Goal: Transaction & Acquisition: Purchase product/service

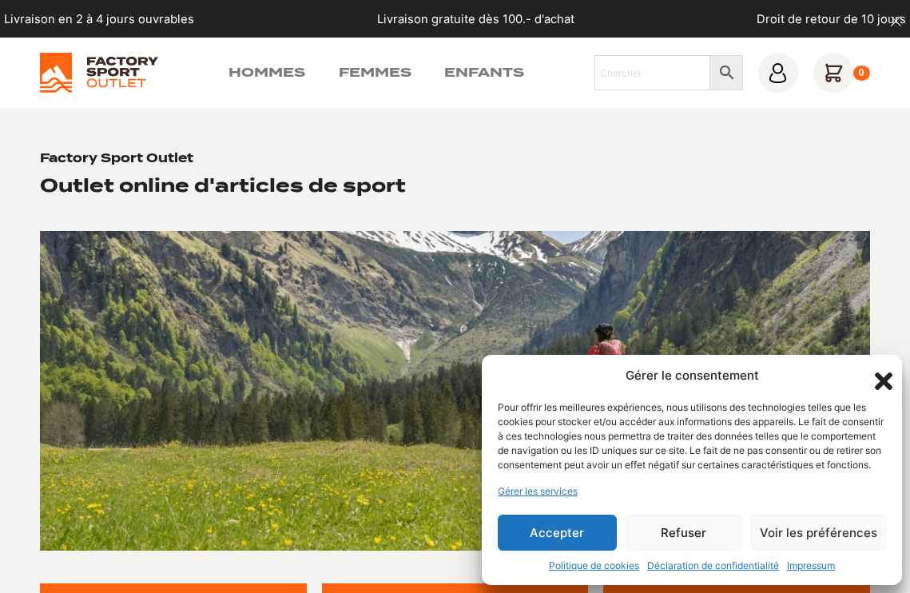
click at [563, 538] on button "Accepter" at bounding box center [557, 533] width 119 height 36
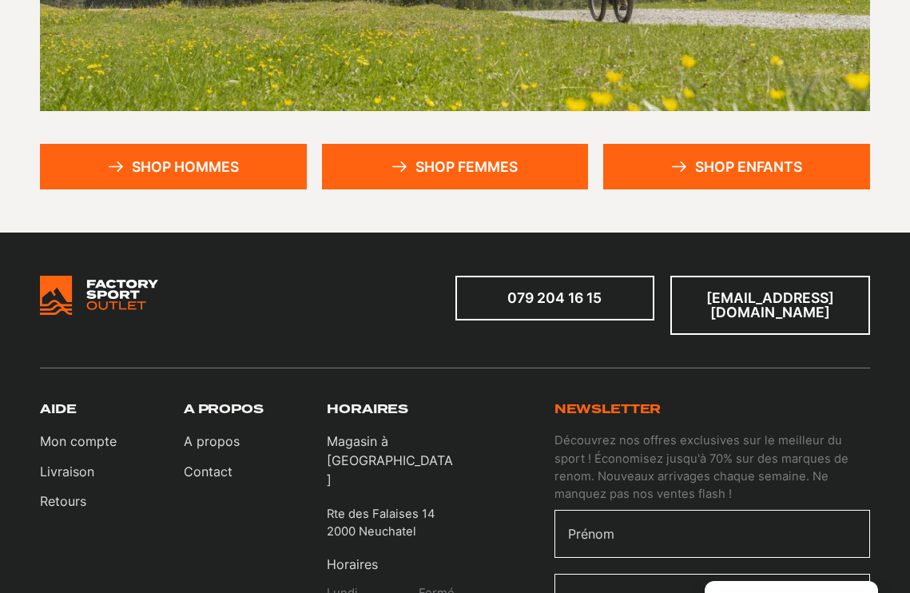
scroll to position [425, 0]
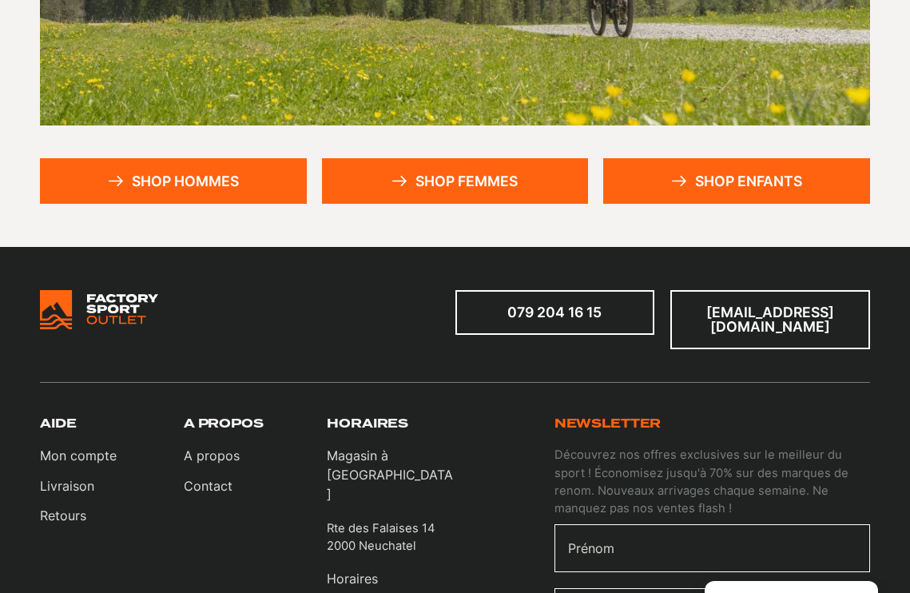
click at [202, 180] on link "Shop hommes" at bounding box center [173, 181] width 266 height 46
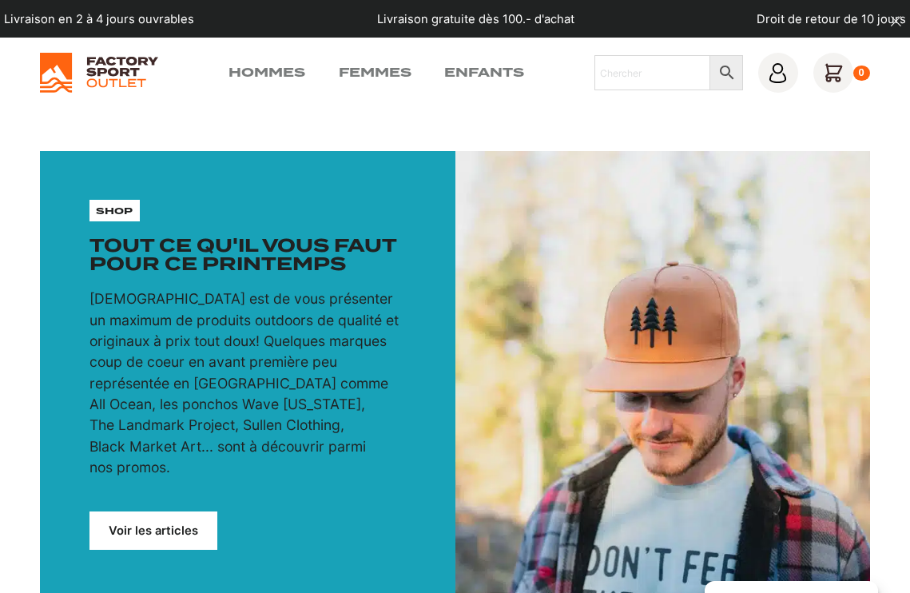
click at [161, 511] on link "Voir les articles" at bounding box center [154, 530] width 128 height 38
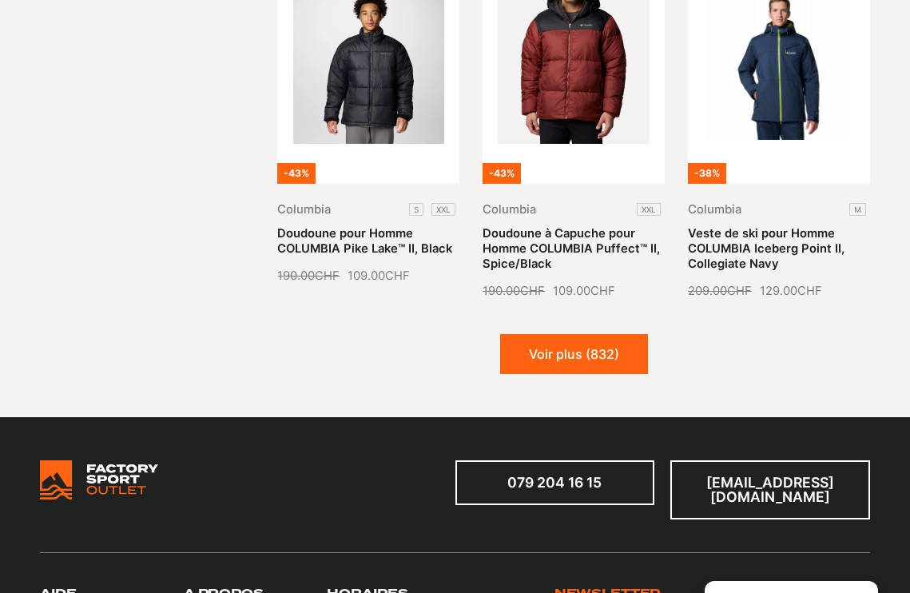
scroll to position [1694, 0]
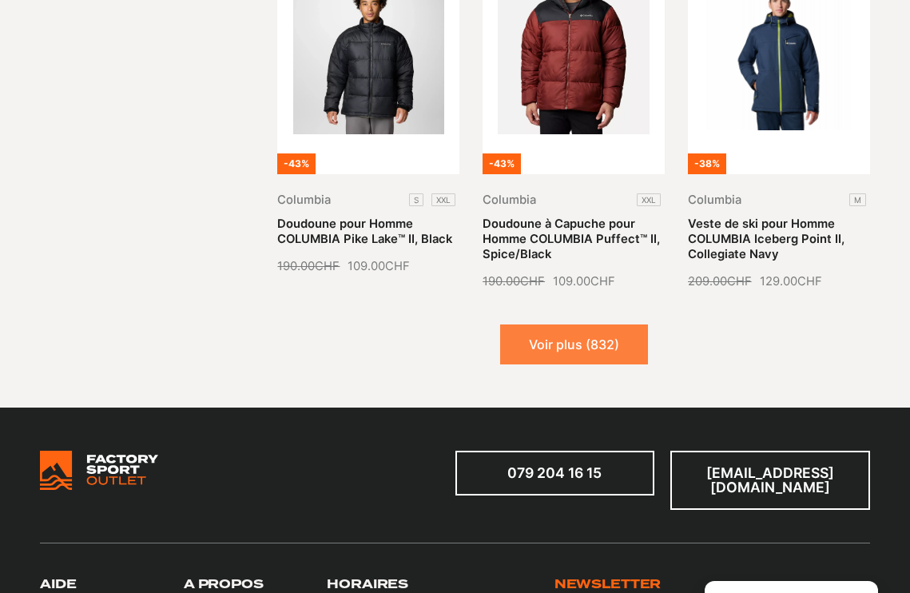
click at [589, 329] on button "Voir plus (832)" at bounding box center [574, 344] width 148 height 40
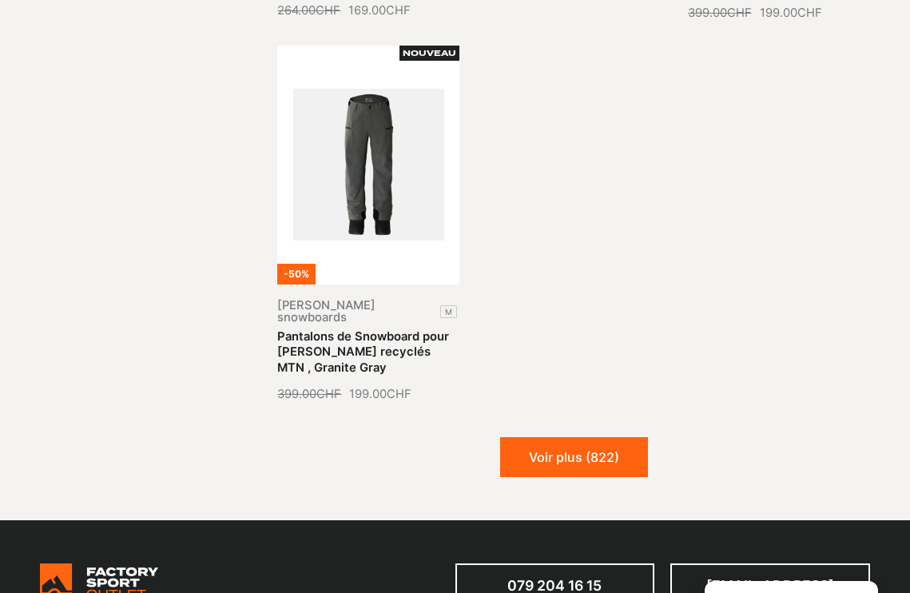
scroll to position [3122, 0]
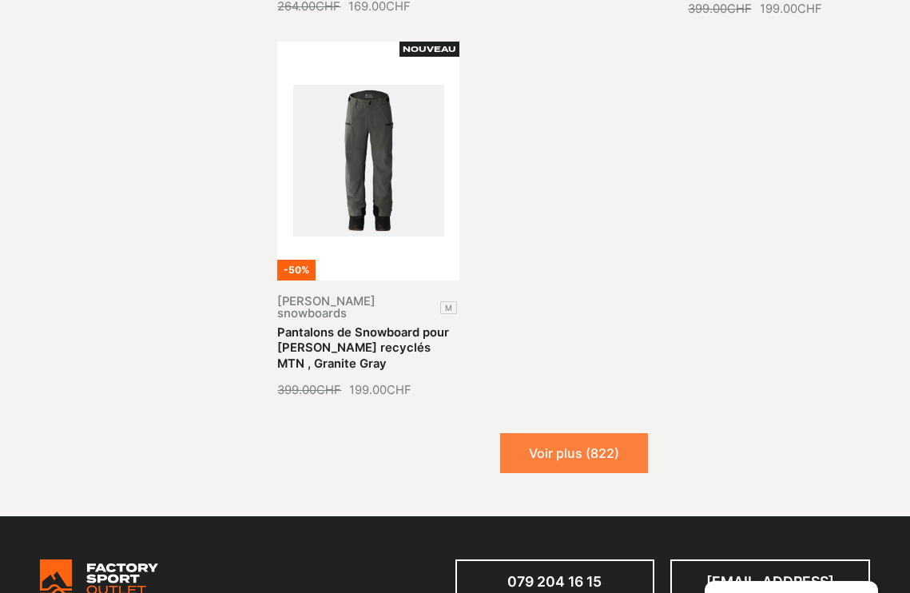
click at [577, 433] on button "Voir plus (822)" at bounding box center [574, 453] width 148 height 40
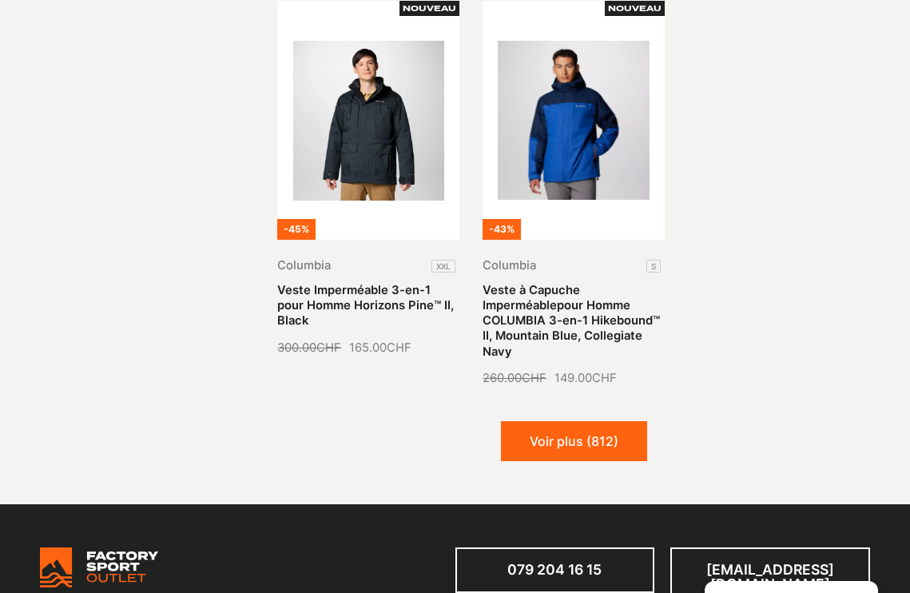
scroll to position [4327, 0]
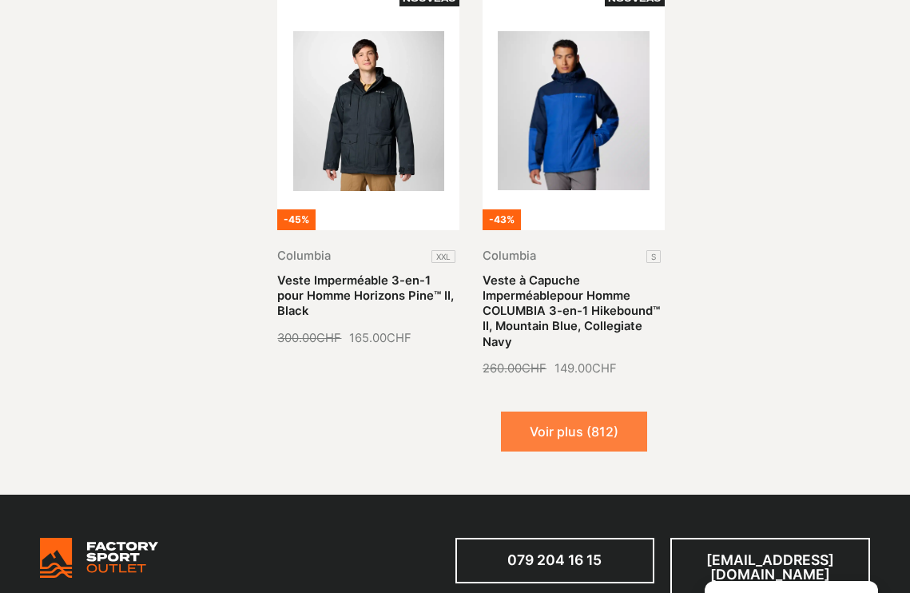
click at [550, 412] on button "Voir plus (812)" at bounding box center [574, 432] width 146 height 40
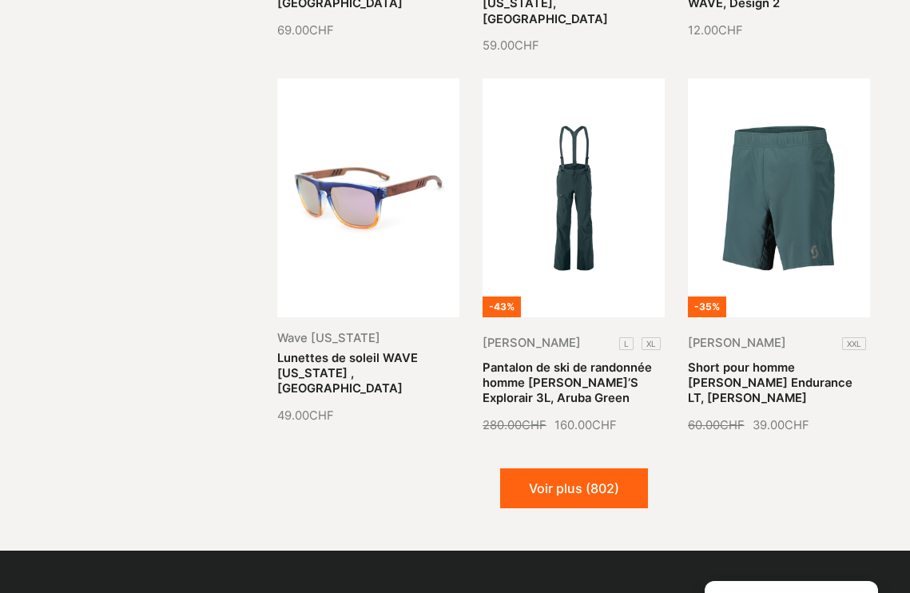
scroll to position [5409, 0]
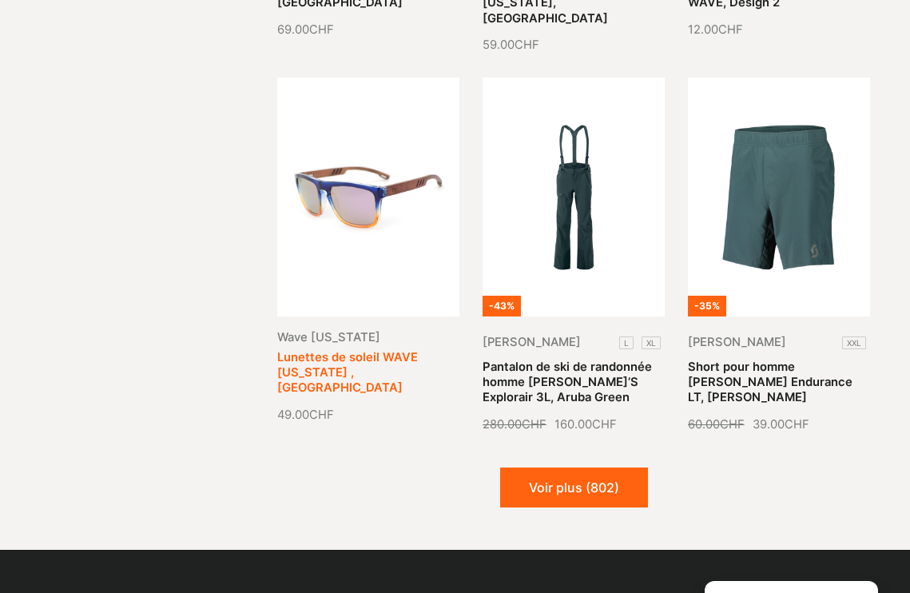
click at [333, 350] on link "Lunettes de soleil WAVE HAWAII ,Aruba" at bounding box center [347, 372] width 141 height 45
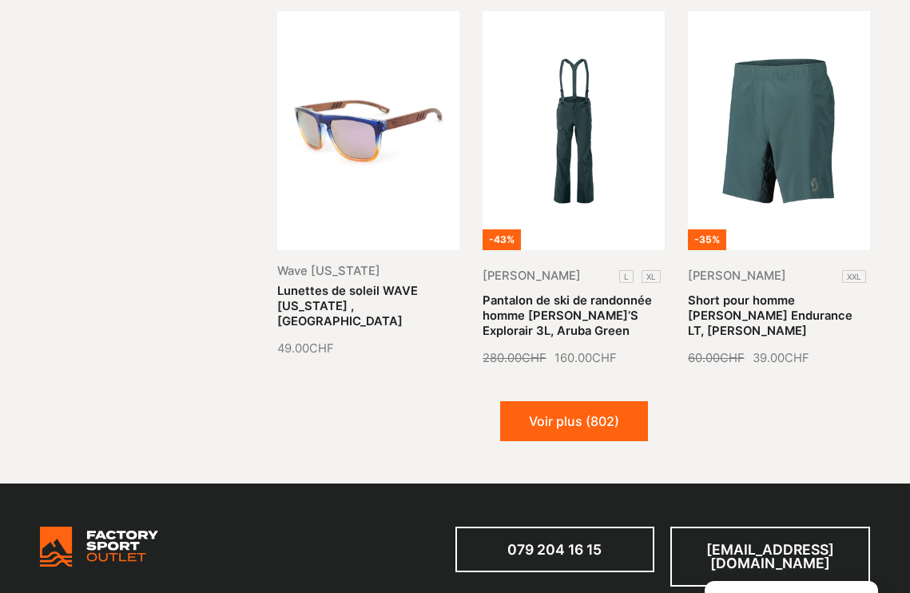
scroll to position [5477, 0]
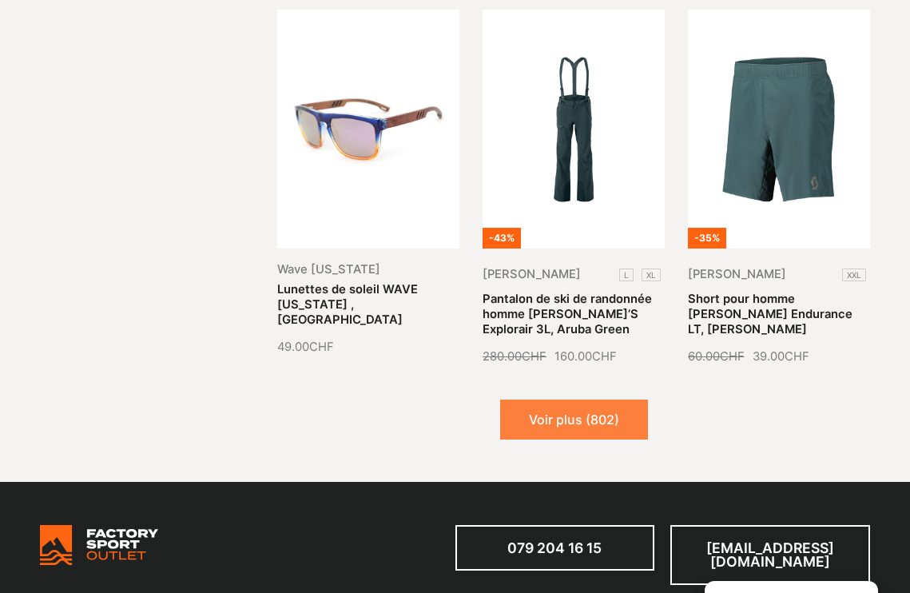
click at [568, 400] on button "Voir plus (802)" at bounding box center [574, 420] width 148 height 40
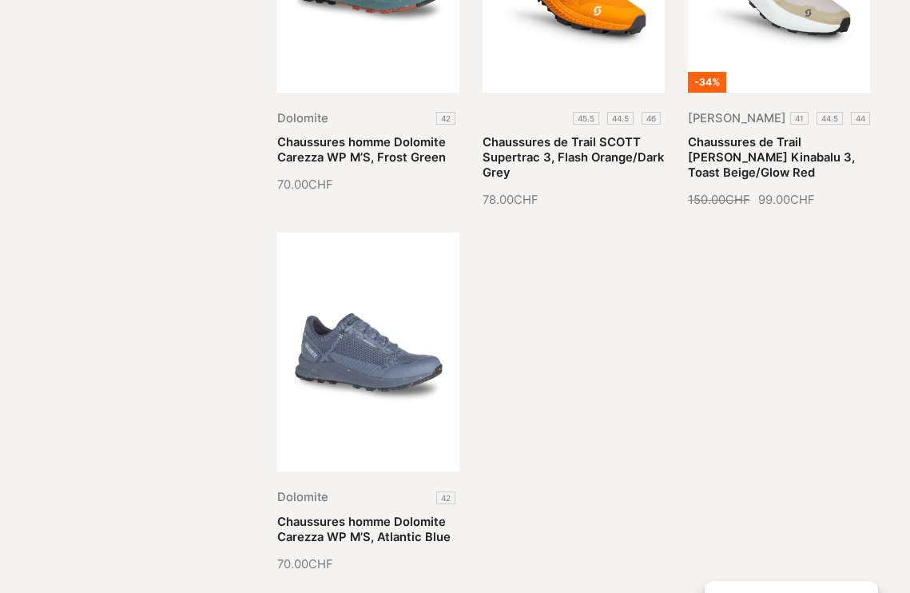
scroll to position [6772, 0]
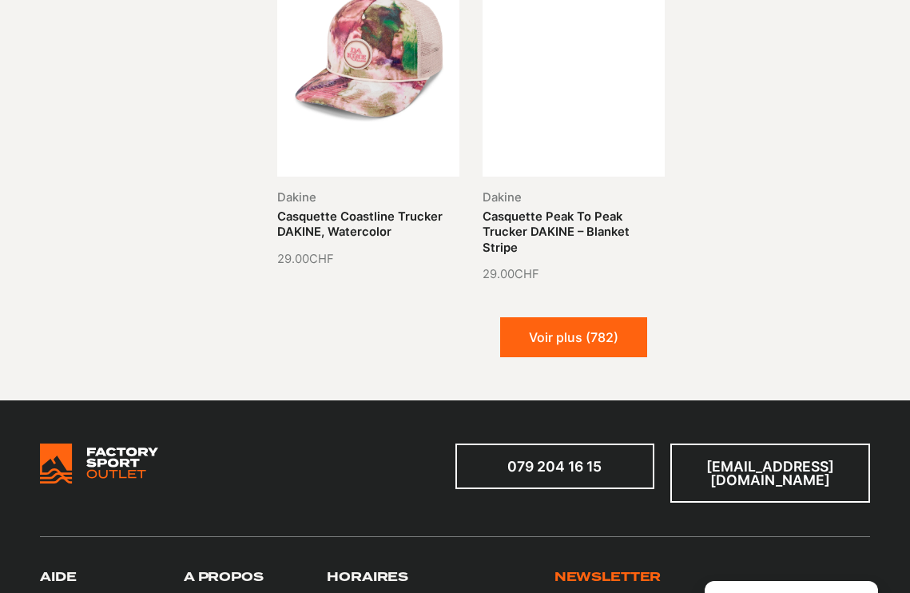
scroll to position [8207, 0]
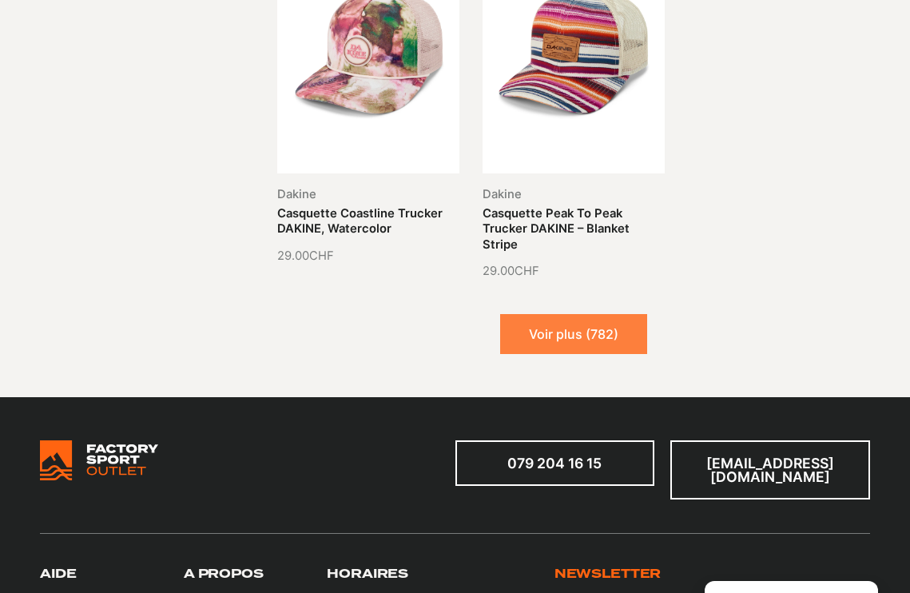
click at [547, 314] on button "Voir plus (782)" at bounding box center [573, 334] width 147 height 40
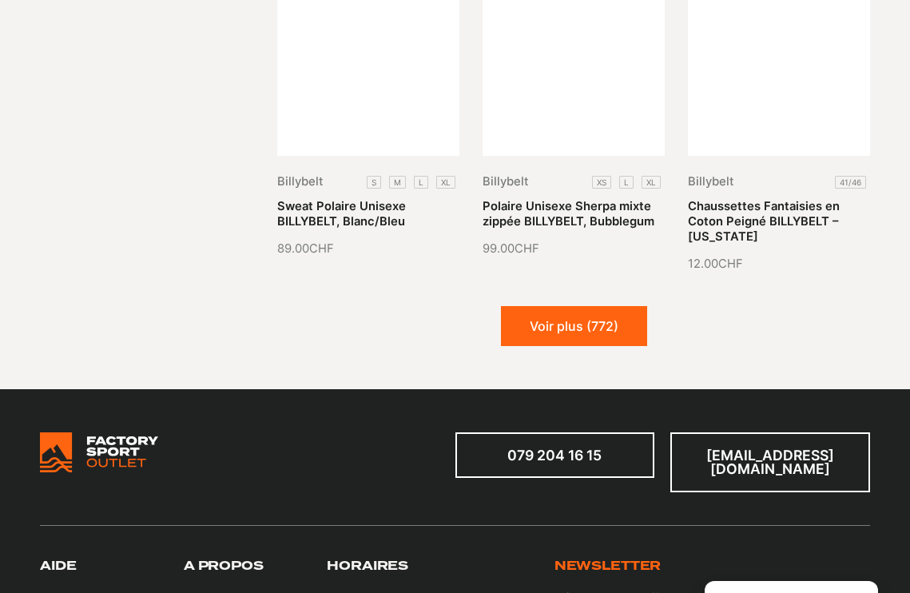
scroll to position [9340, 0]
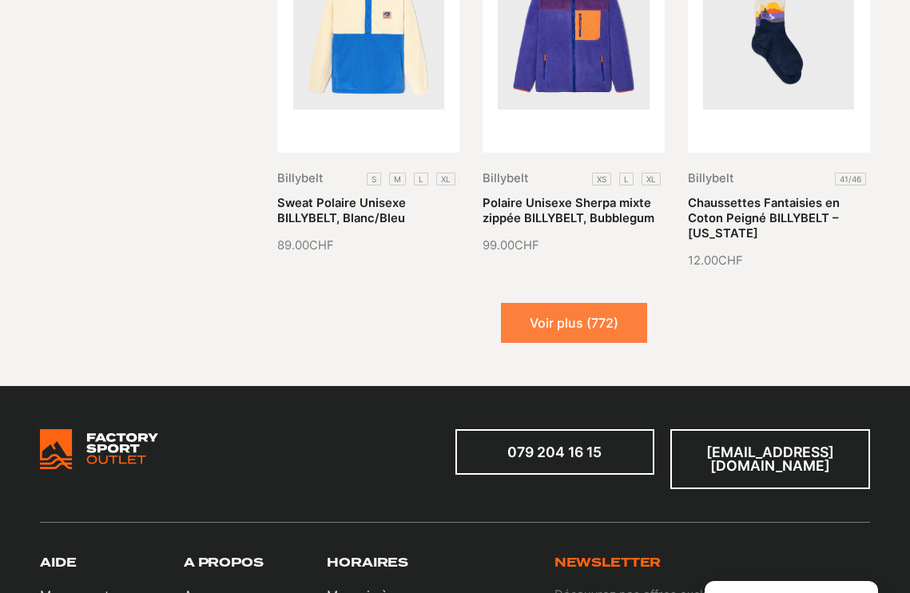
click at [548, 303] on button "Voir plus (772)" at bounding box center [574, 323] width 146 height 40
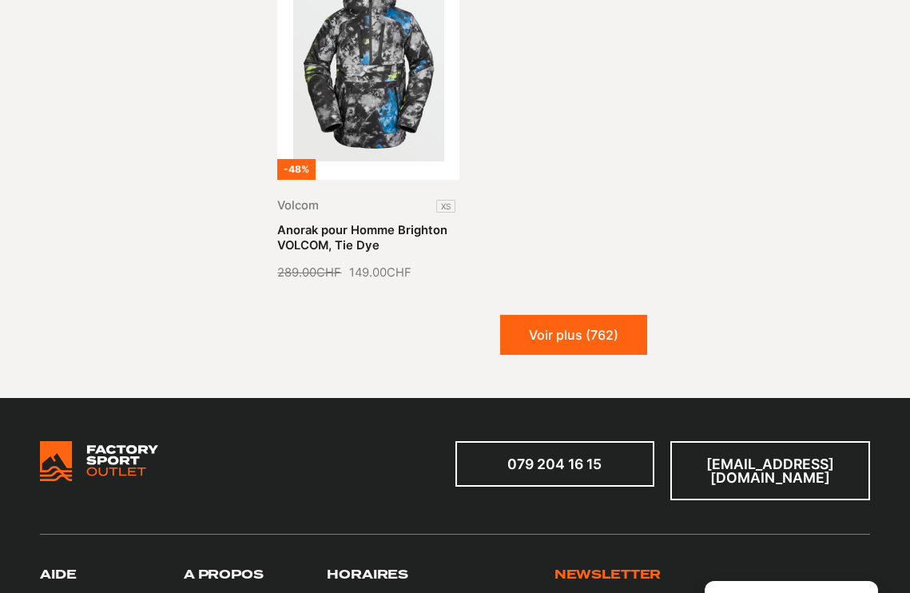
scroll to position [10846, 0]
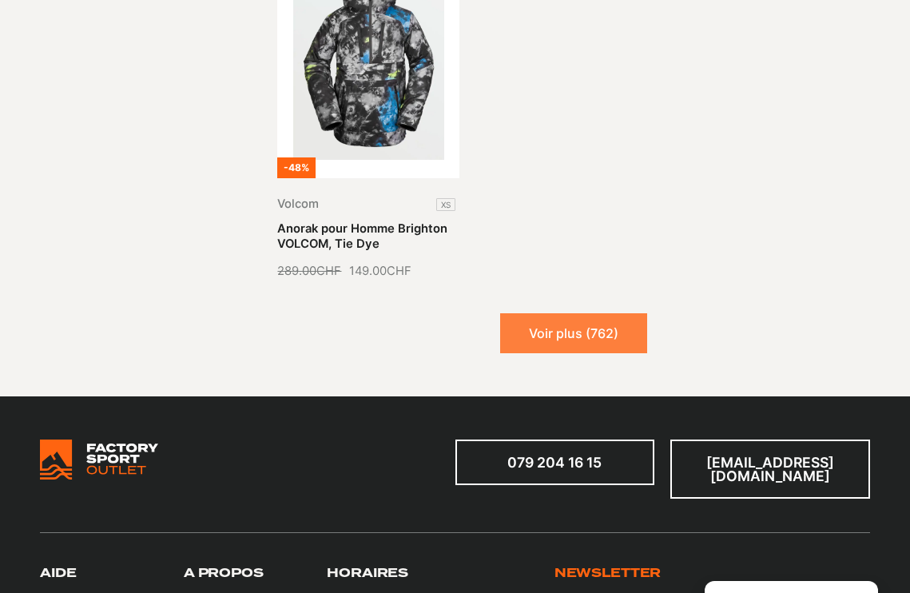
click at [555, 313] on button "Voir plus (762)" at bounding box center [573, 333] width 147 height 40
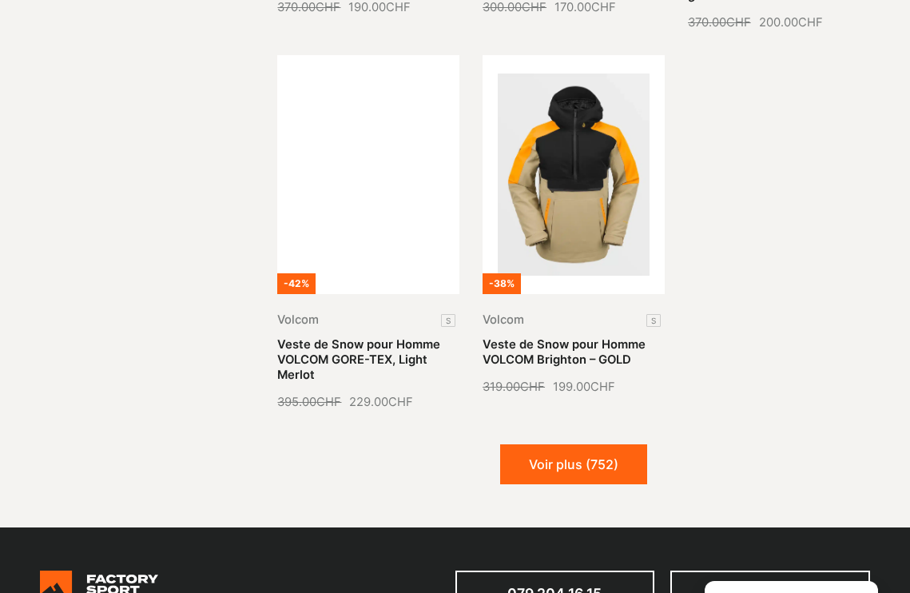
scroll to position [11923, 0]
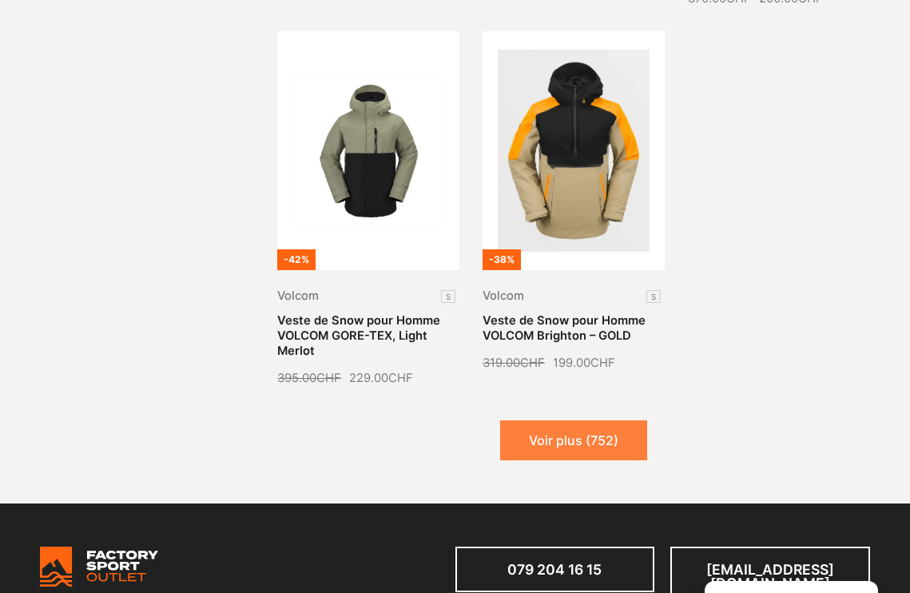
click at [558, 420] on button "Voir plus (752)" at bounding box center [573, 440] width 147 height 40
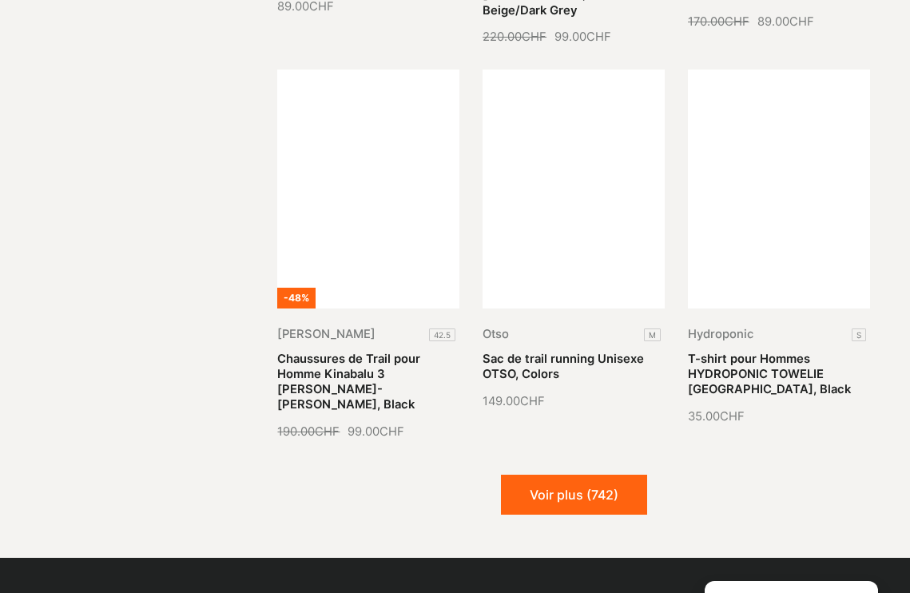
scroll to position [13095, 0]
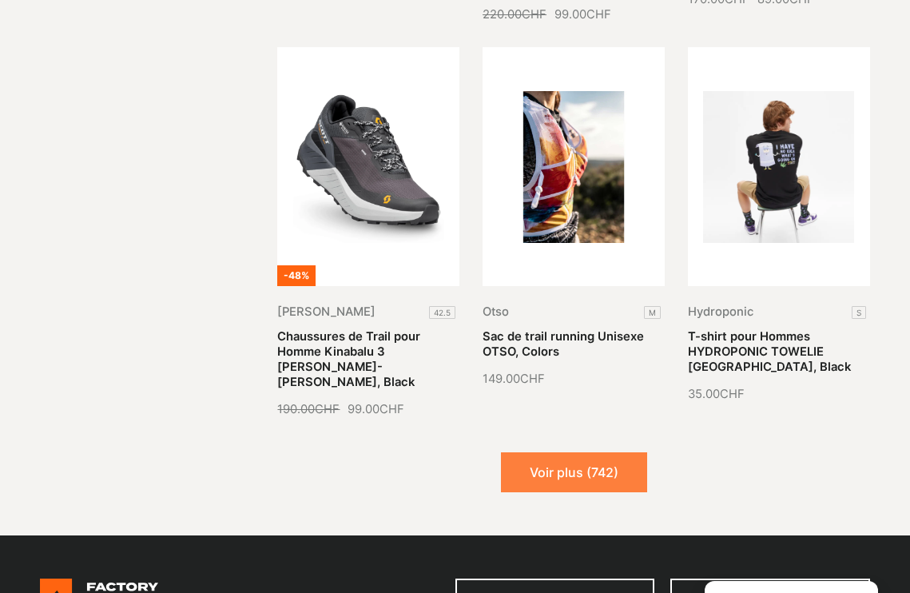
click at [559, 452] on button "Voir plus (742)" at bounding box center [574, 472] width 146 height 40
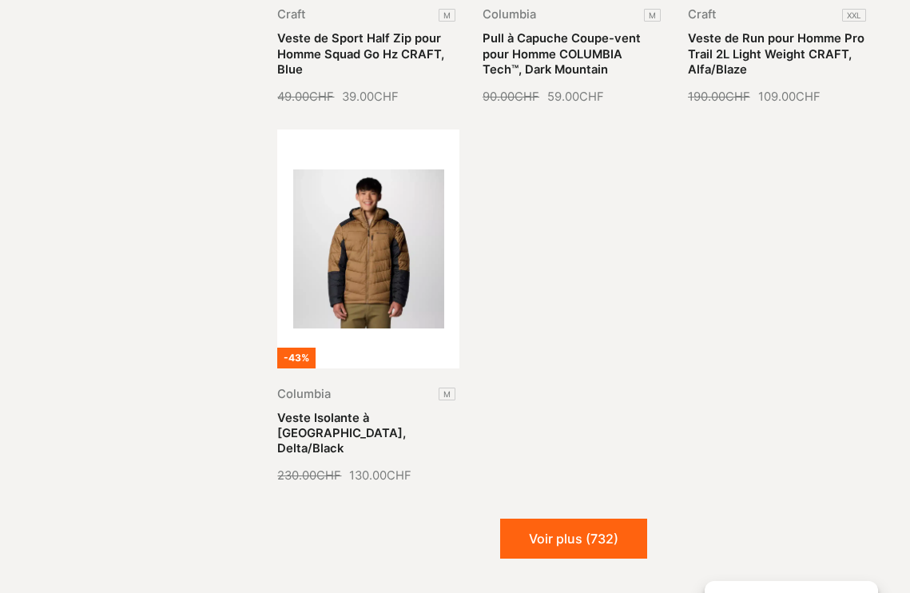
scroll to position [14572, 0]
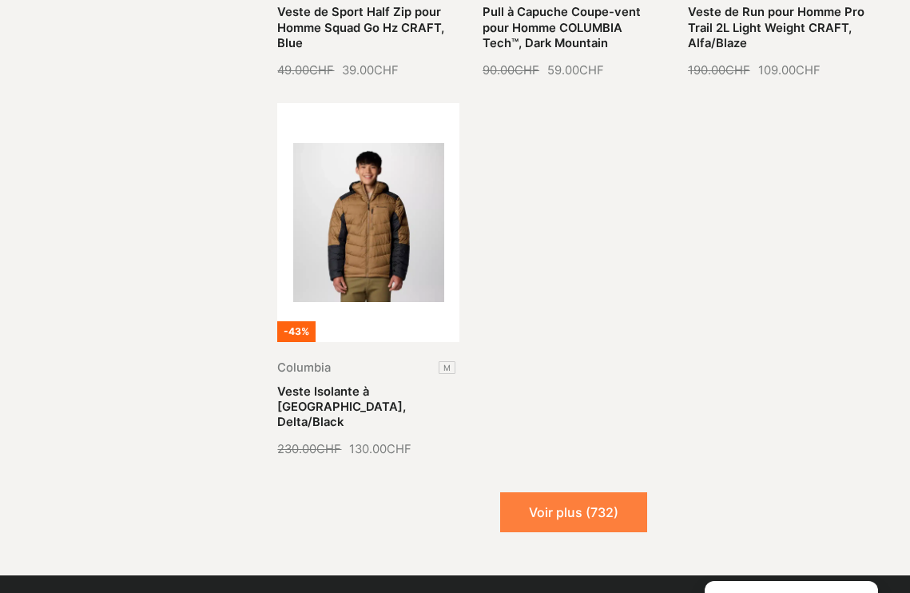
click at [563, 492] on button "Voir plus (732)" at bounding box center [573, 512] width 147 height 40
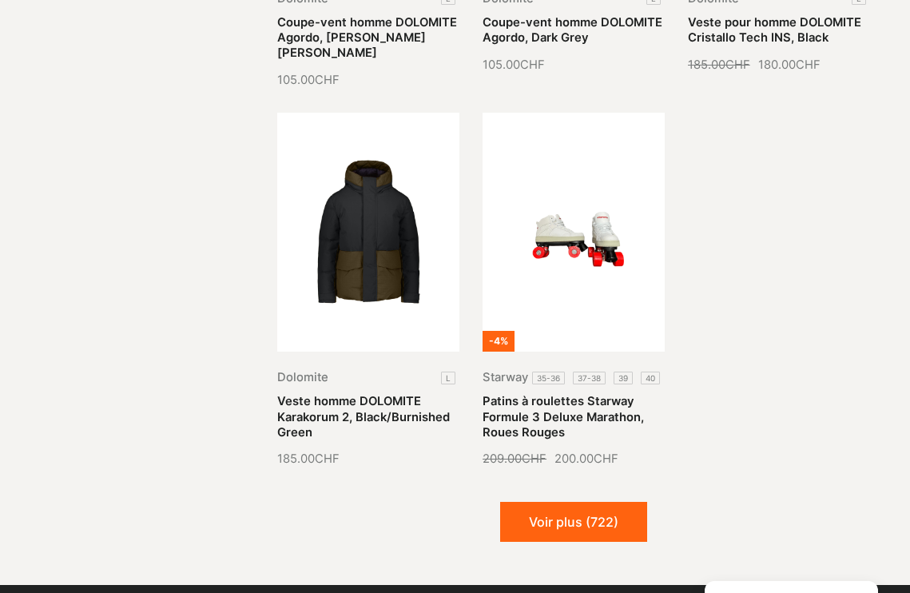
scroll to position [15700, 0]
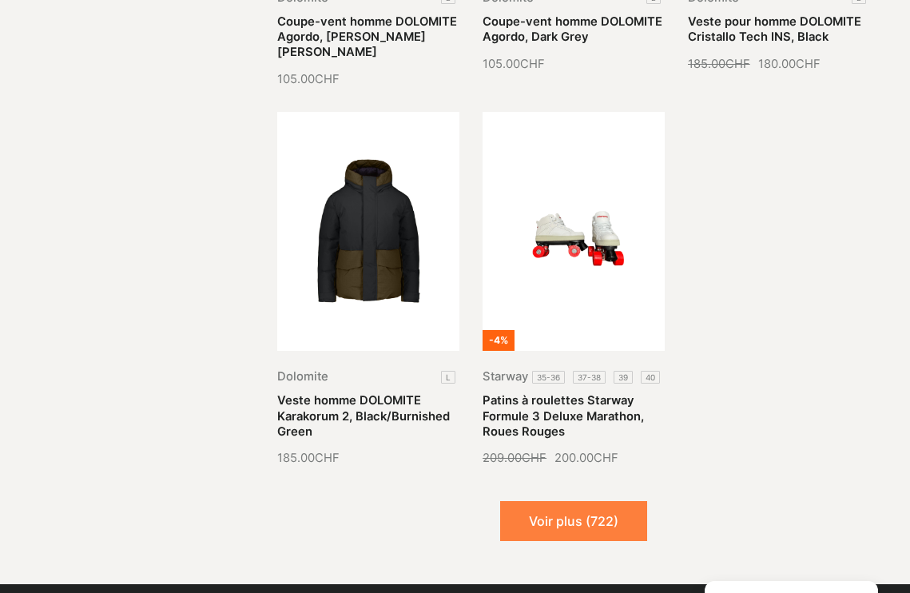
click at [572, 501] on button "Voir plus (722)" at bounding box center [573, 521] width 147 height 40
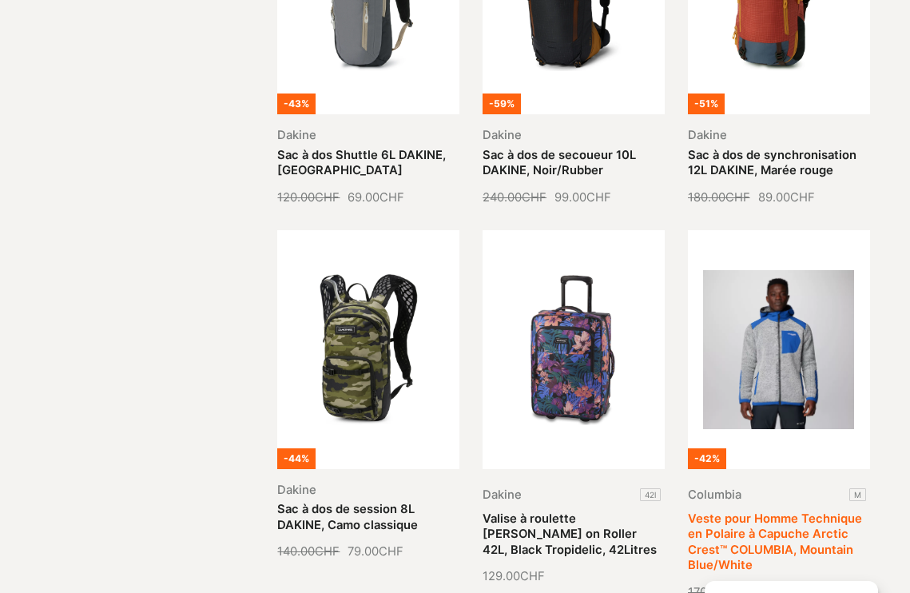
scroll to position [16692, 0]
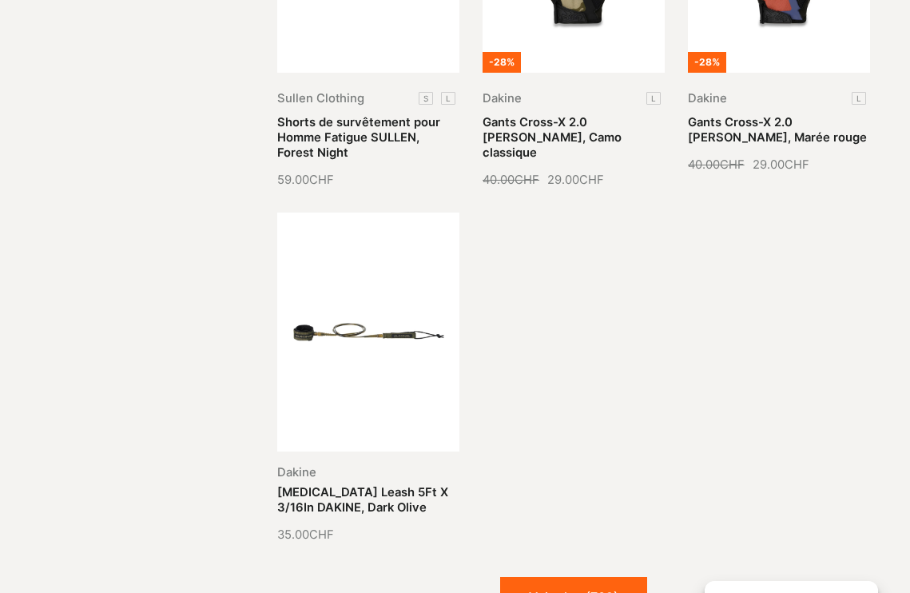
scroll to position [18261, 0]
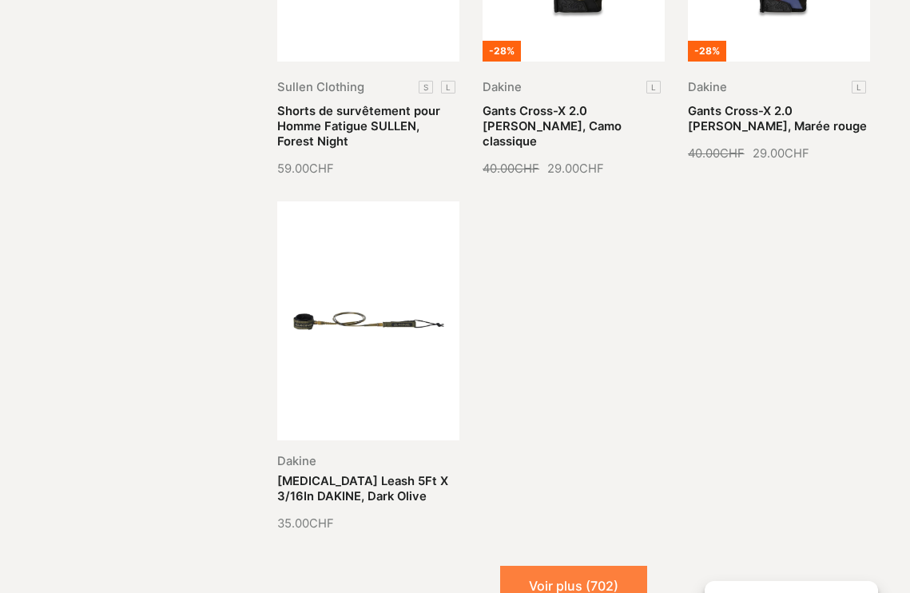
click at [548, 566] on button "Voir plus (702)" at bounding box center [573, 586] width 147 height 40
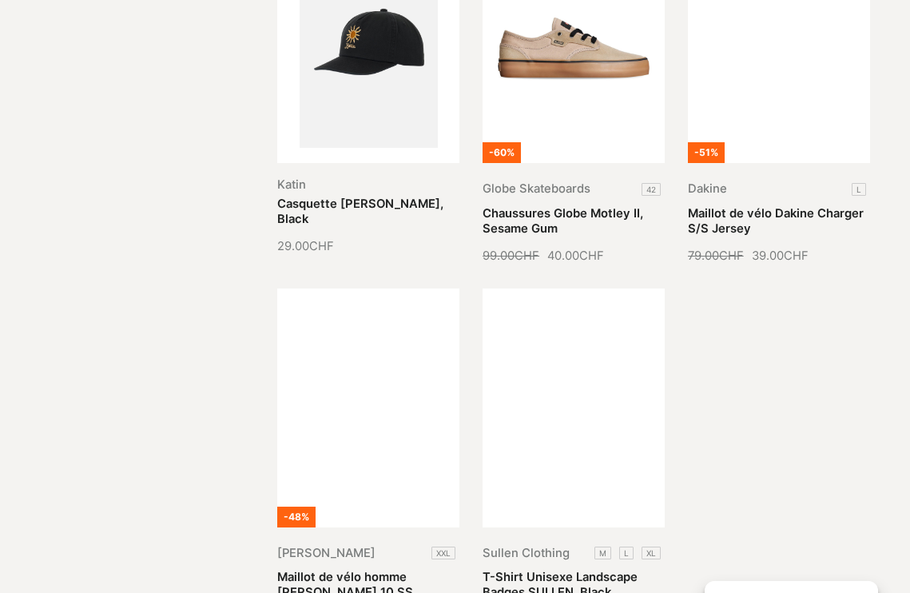
scroll to position [19288, 0]
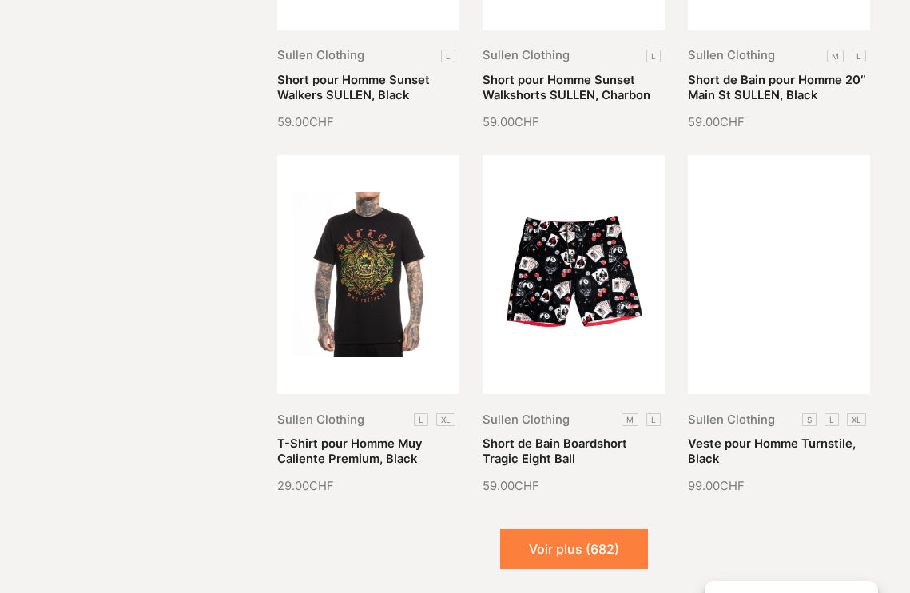
scroll to position [20530, 0]
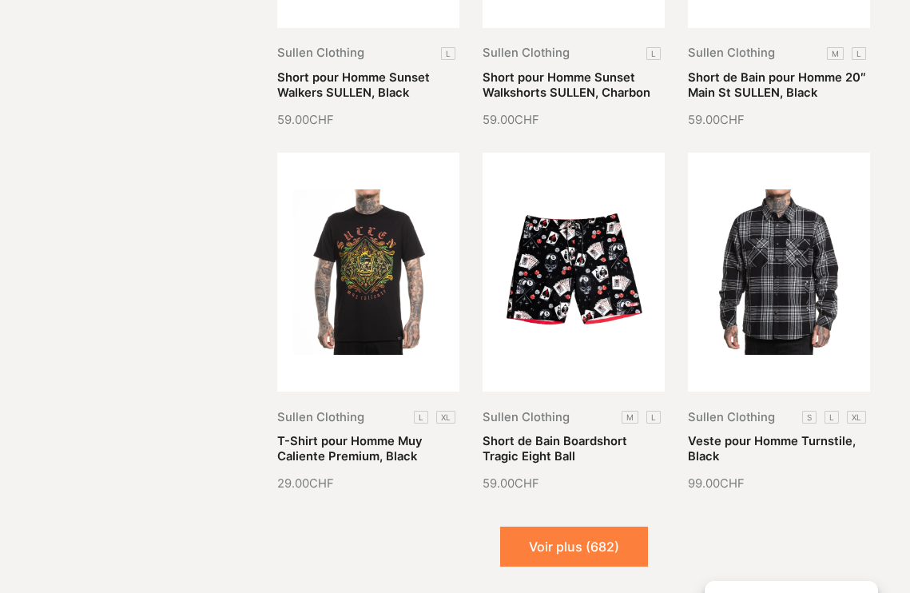
click at [543, 527] on button "Voir plus (682)" at bounding box center [574, 547] width 148 height 40
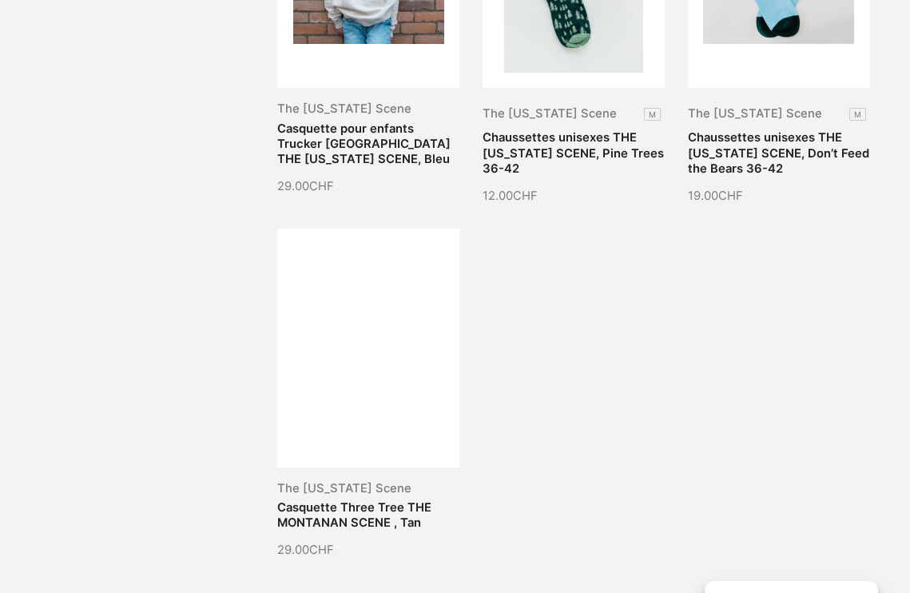
scroll to position [21940, 0]
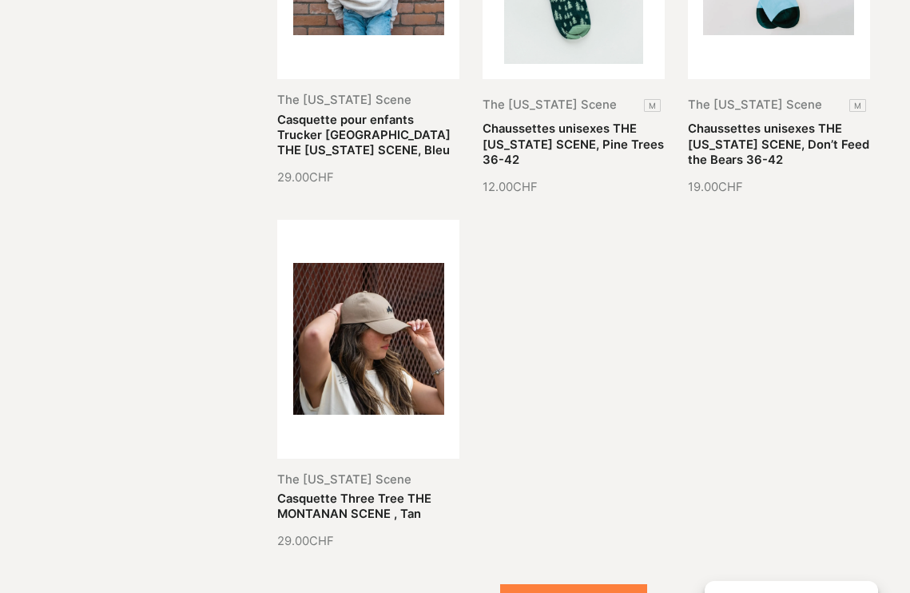
click at [567, 584] on button "Voir plus (672)" at bounding box center [573, 604] width 147 height 40
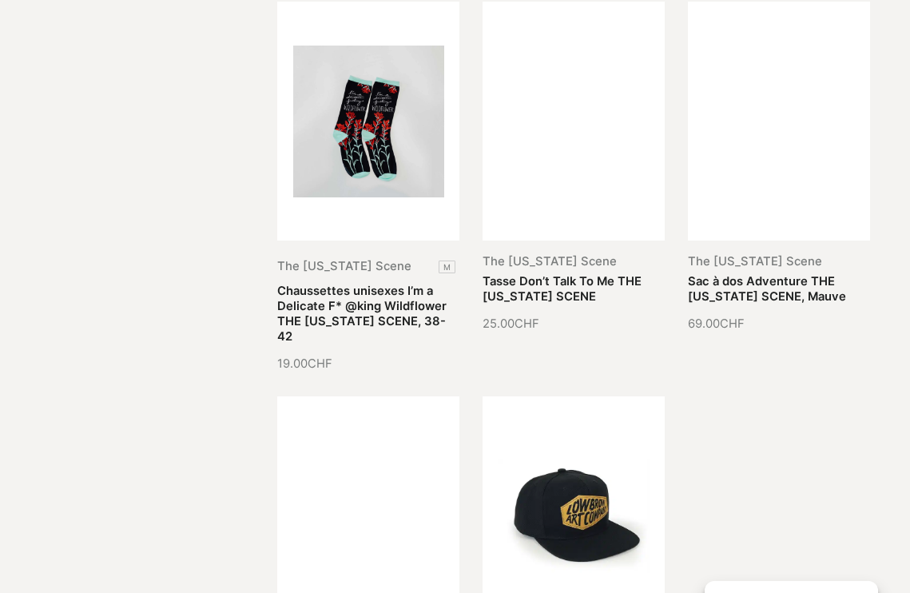
scroll to position [22927, 0]
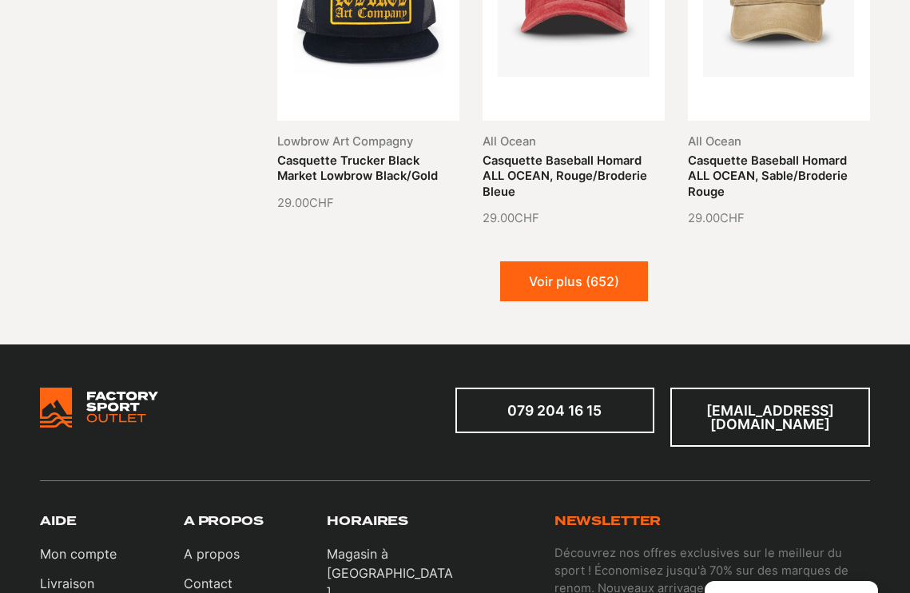
scroll to position [24492, 0]
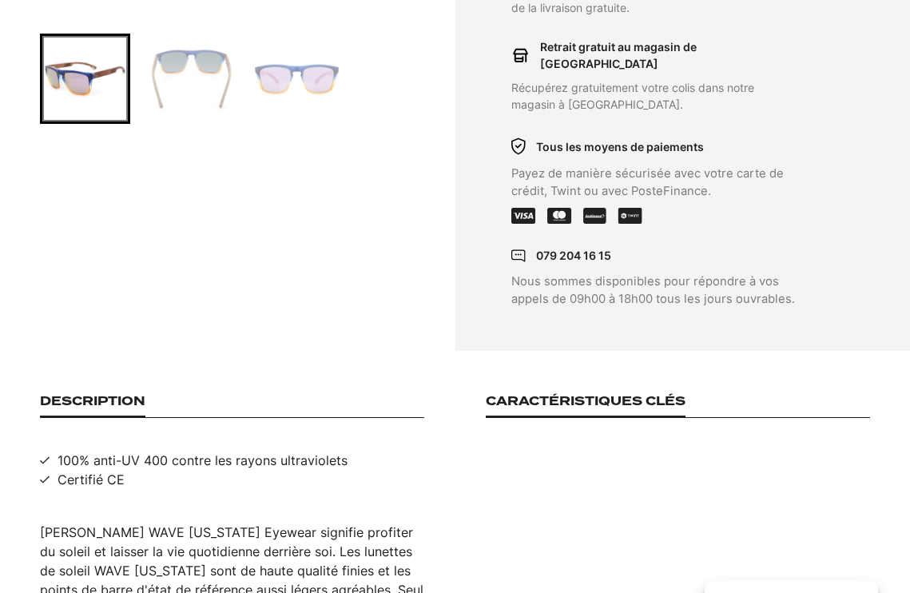
scroll to position [631, 0]
